Goal: Find specific page/section: Find specific page/section

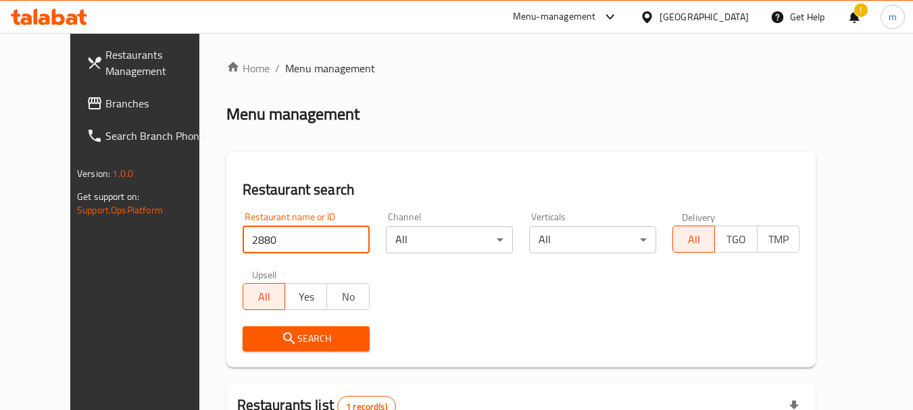
scroll to position [181, 0]
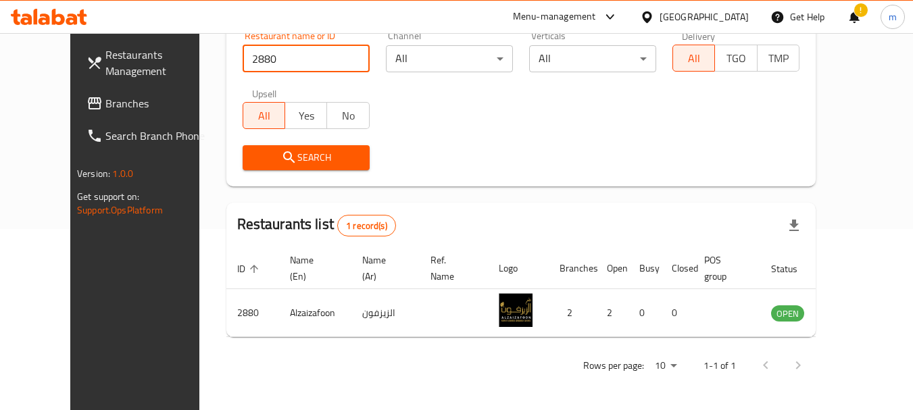
click at [333, 56] on input "2880" at bounding box center [306, 58] width 127 height 27
drag, startPoint x: 734, startPoint y: 20, endPoint x: 742, endPoint y: 12, distance: 11.5
click at [742, 12] on div "Kuwait" at bounding box center [704, 16] width 89 height 15
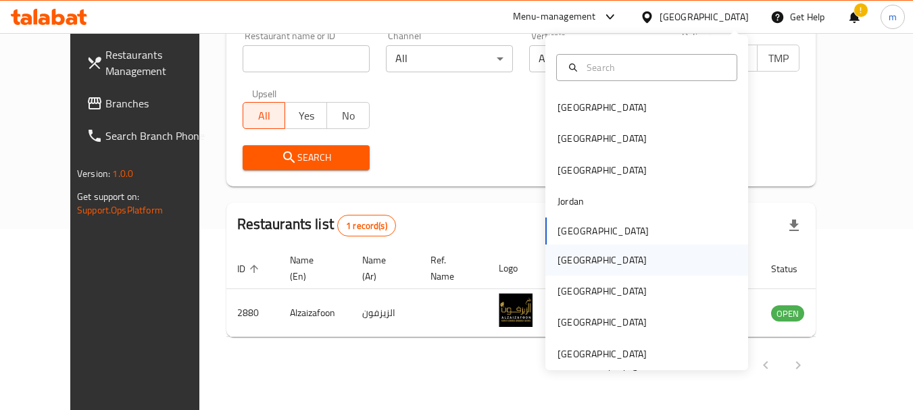
click at [588, 262] on div "Oman" at bounding box center [647, 260] width 203 height 31
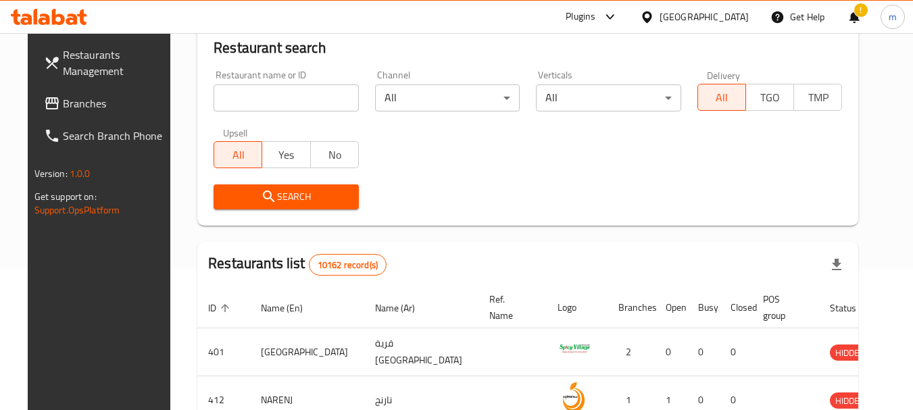
scroll to position [181, 0]
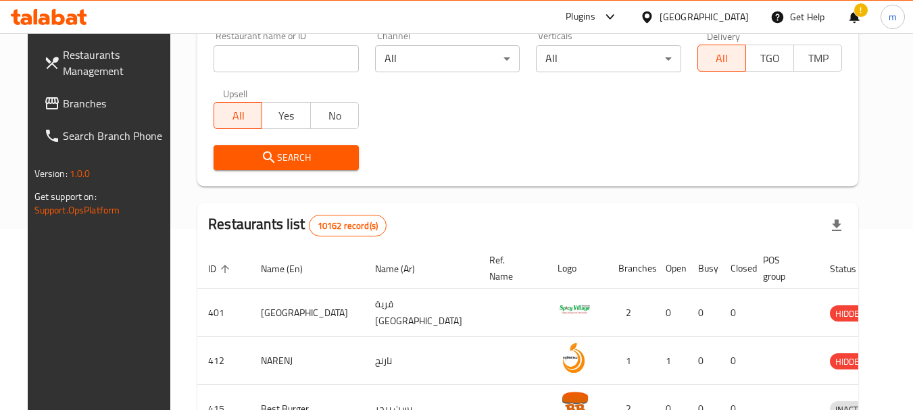
click at [70, 99] on span "Branches" at bounding box center [116, 103] width 107 height 16
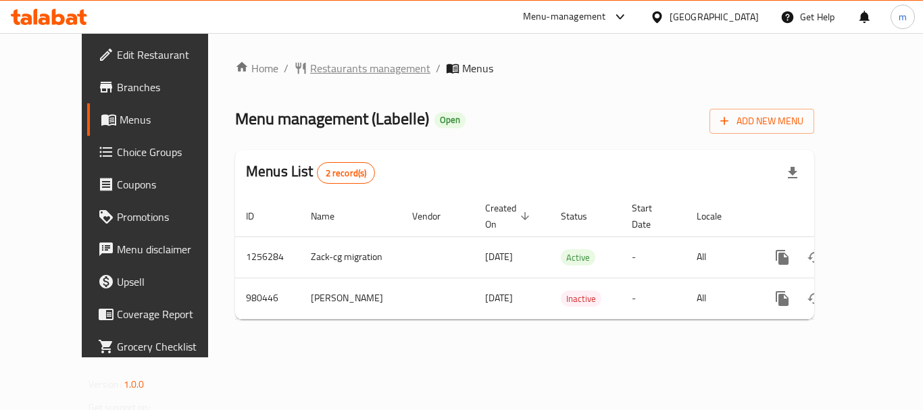
click at [310, 69] on span "Restaurants management" at bounding box center [370, 68] width 120 height 16
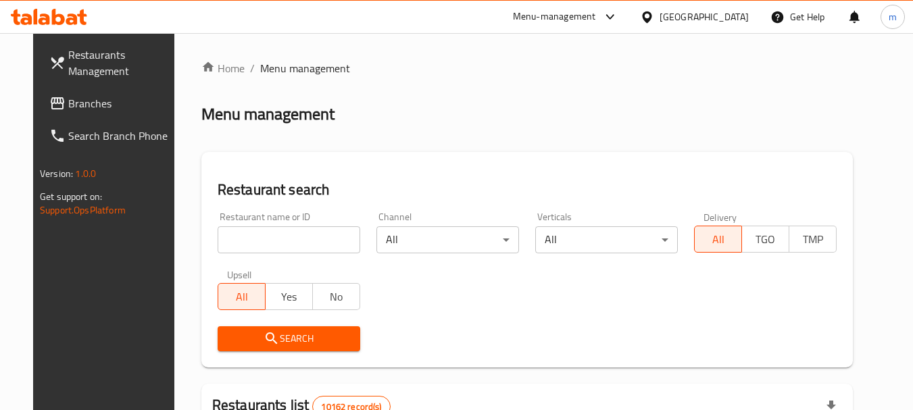
click at [218, 246] on input "search" at bounding box center [289, 239] width 143 height 27
paste input "660121"
type input "660121"
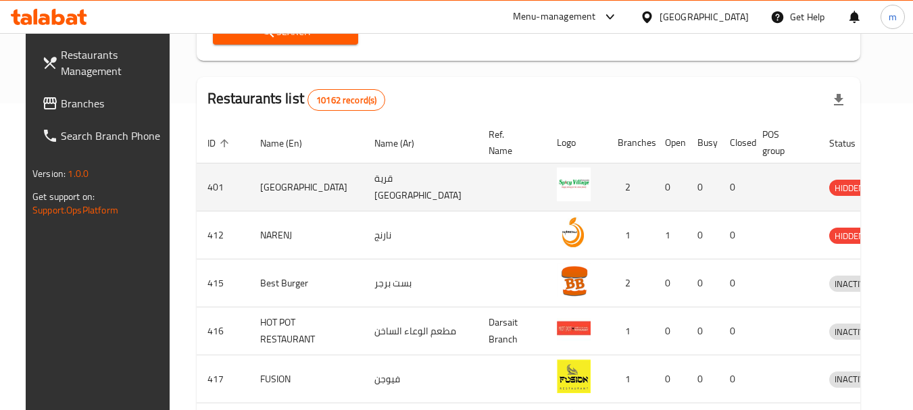
scroll to position [135, 0]
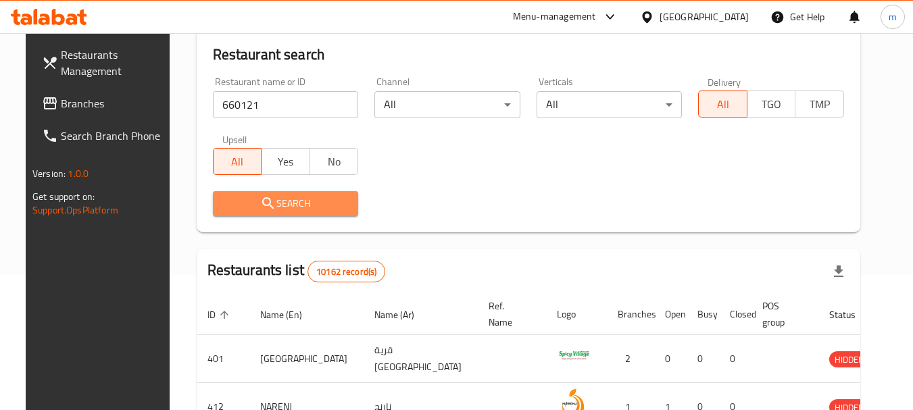
click at [231, 195] on span "Search" at bounding box center [286, 203] width 124 height 17
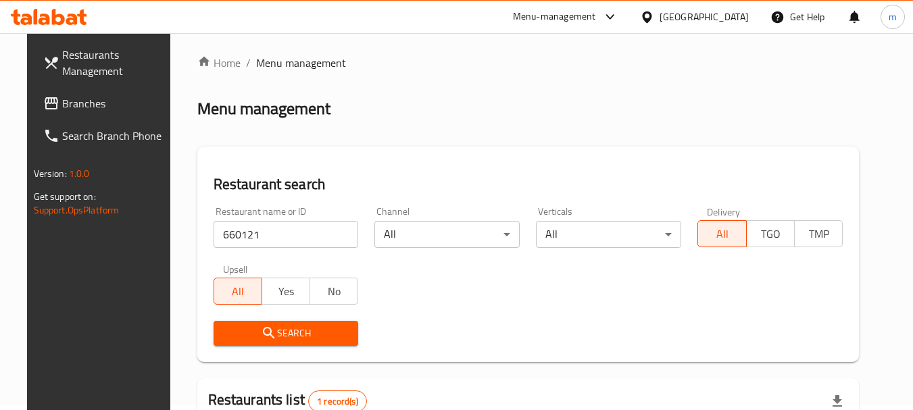
scroll to position [0, 0]
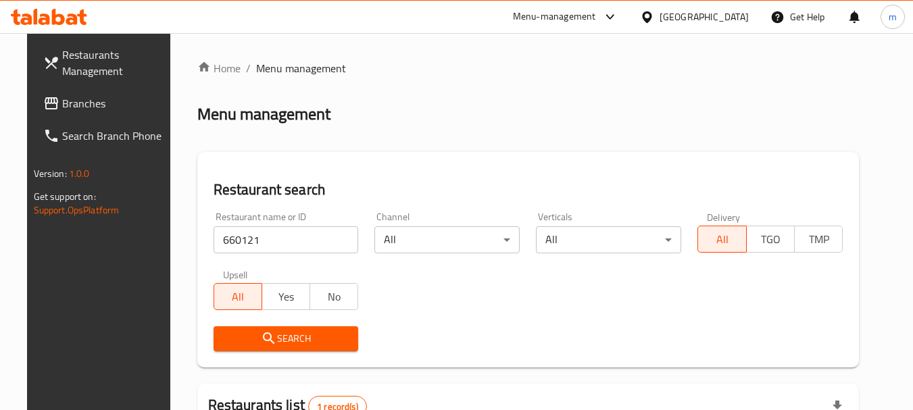
click at [652, 21] on icon at bounding box center [646, 16] width 9 height 11
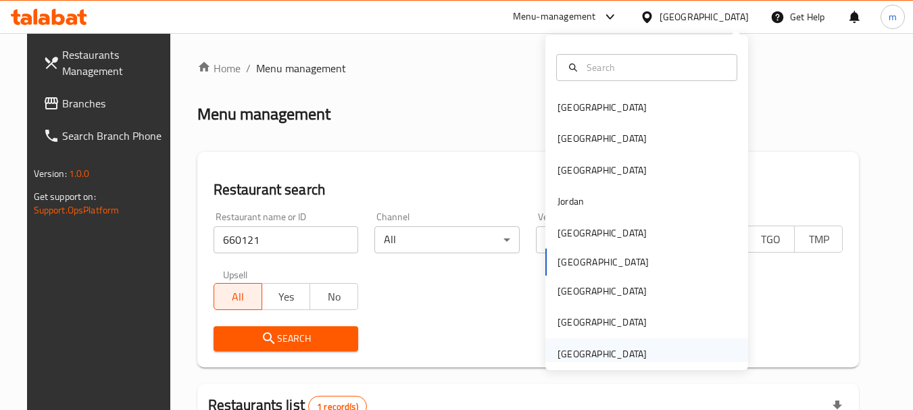
click at [614, 347] on div "[GEOGRAPHIC_DATA]" at bounding box center [602, 354] width 89 height 15
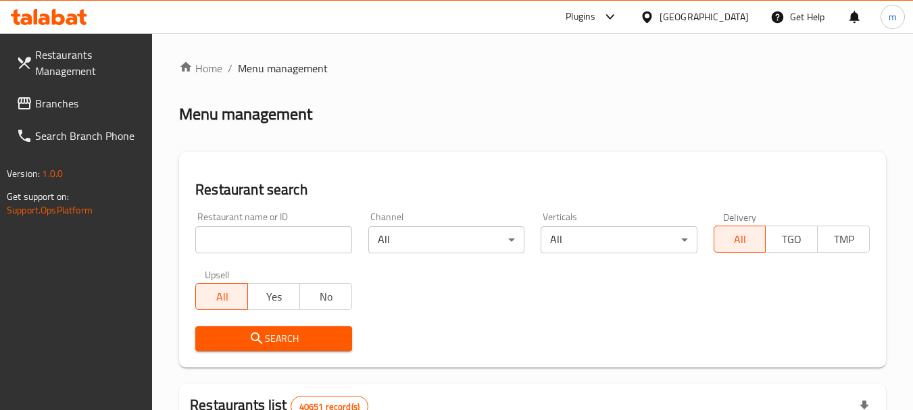
click at [72, 95] on span "Branches" at bounding box center [88, 103] width 107 height 16
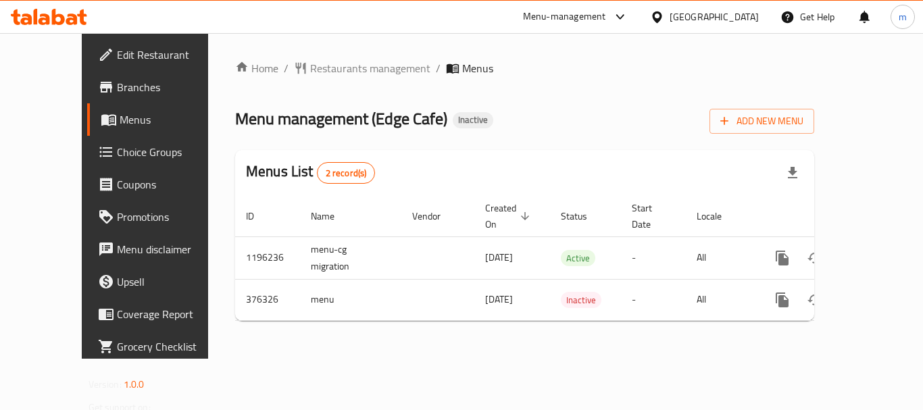
click at [315, 70] on span "Restaurants management" at bounding box center [370, 68] width 120 height 16
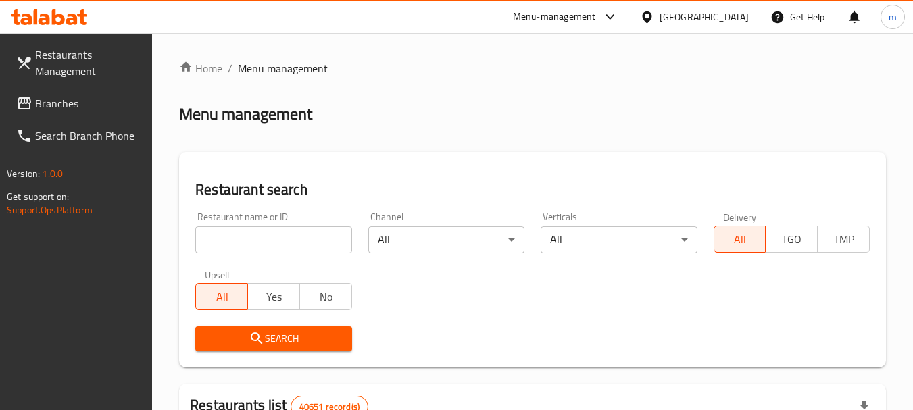
click at [287, 248] on input "search" at bounding box center [273, 239] width 156 height 27
paste input "631207"
type input "631207"
click button "Search" at bounding box center [273, 338] width 156 height 25
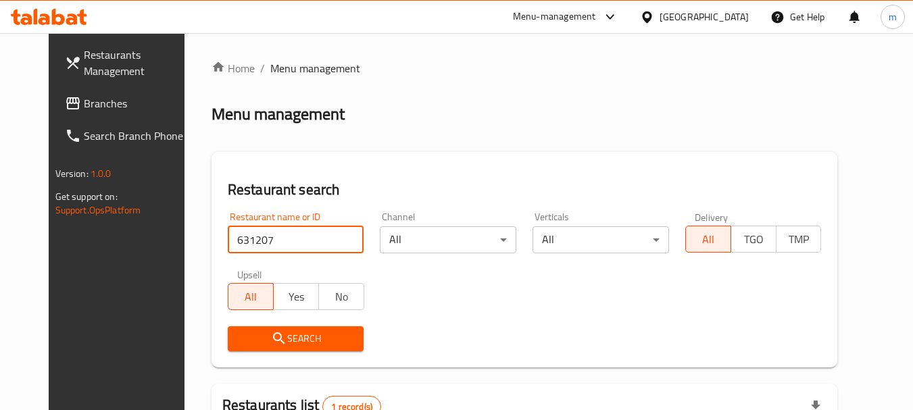
scroll to position [193, 0]
